Goal: Information Seeking & Learning: Check status

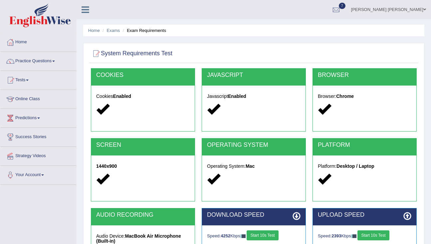
scroll to position [106, 0]
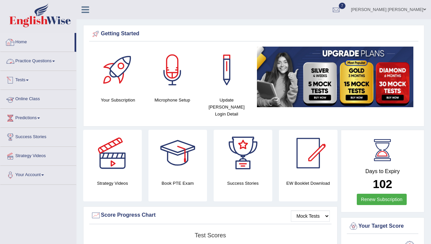
click at [34, 41] on link "Home" at bounding box center [37, 41] width 74 height 17
click at [32, 81] on link "Tests" at bounding box center [38, 79] width 76 height 17
click at [34, 81] on link "Tests" at bounding box center [38, 79] width 76 height 17
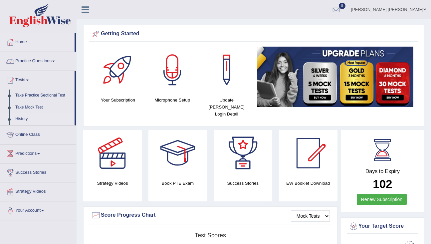
click at [31, 122] on link "History" at bounding box center [43, 119] width 62 height 12
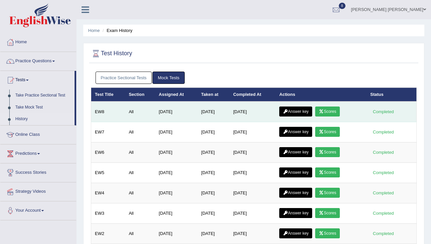
click at [321, 114] on link "Scores" at bounding box center [327, 112] width 25 height 10
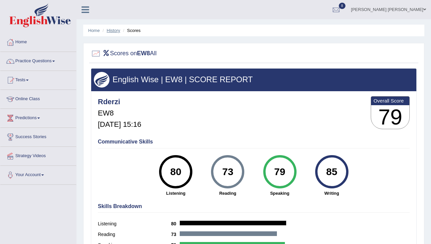
click at [115, 29] on link "History" at bounding box center [113, 30] width 13 height 5
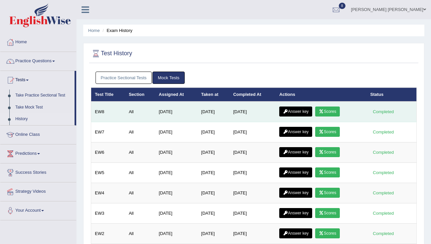
click at [296, 112] on link "Answer key" at bounding box center [295, 112] width 33 height 10
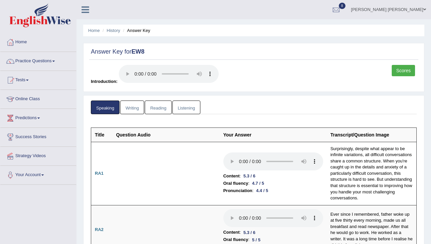
click at [128, 106] on link "Writing" at bounding box center [132, 108] width 24 height 14
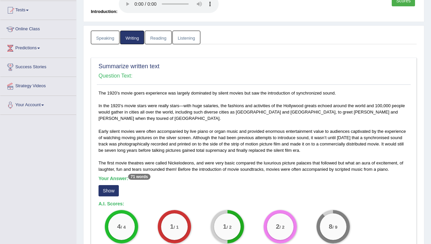
scroll to position [103, 0]
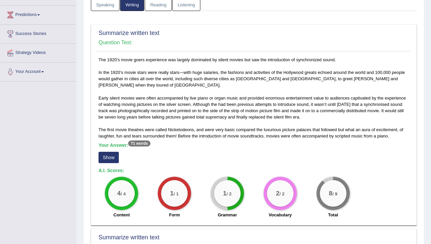
click at [110, 156] on button "Show" at bounding box center [109, 157] width 20 height 11
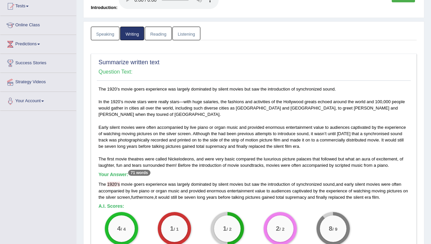
scroll to position [0, 0]
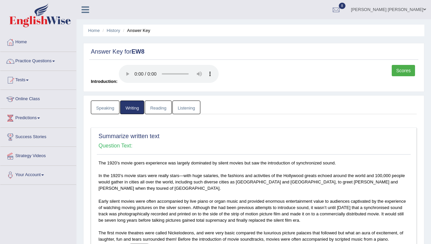
click at [159, 105] on link "Reading" at bounding box center [158, 108] width 27 height 14
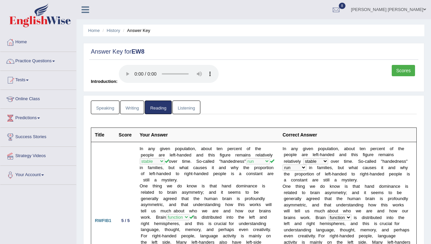
click at [179, 111] on link "Listening" at bounding box center [186, 108] width 28 height 14
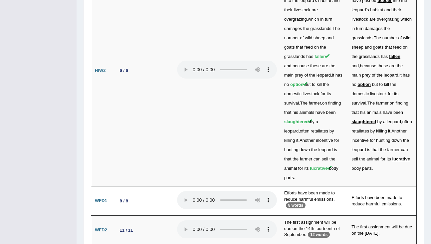
scroll to position [1785, 0]
